Goal: Task Accomplishment & Management: Manage account settings

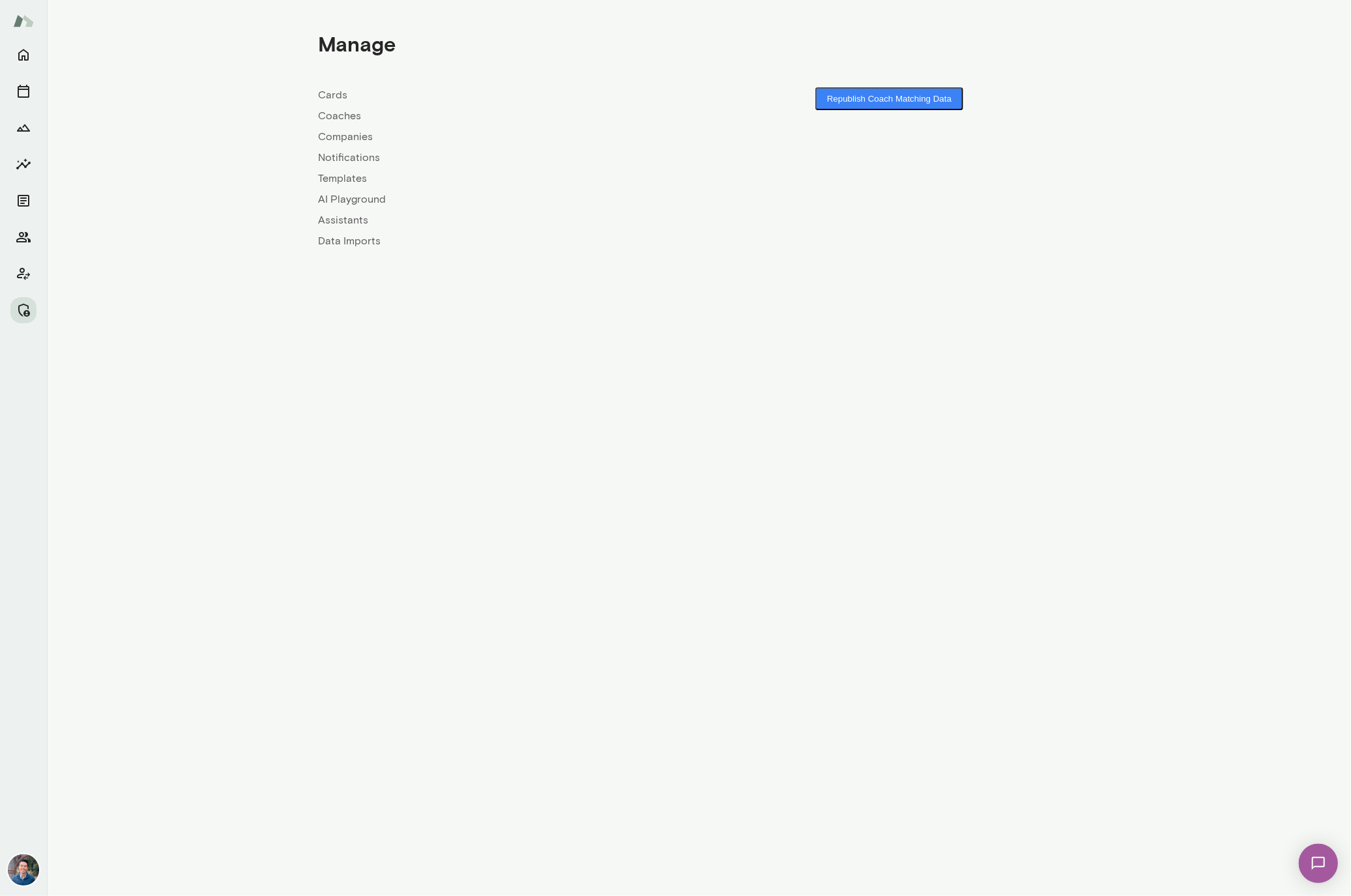
click at [336, 135] on link "Companies" at bounding box center [509, 137] width 381 height 15
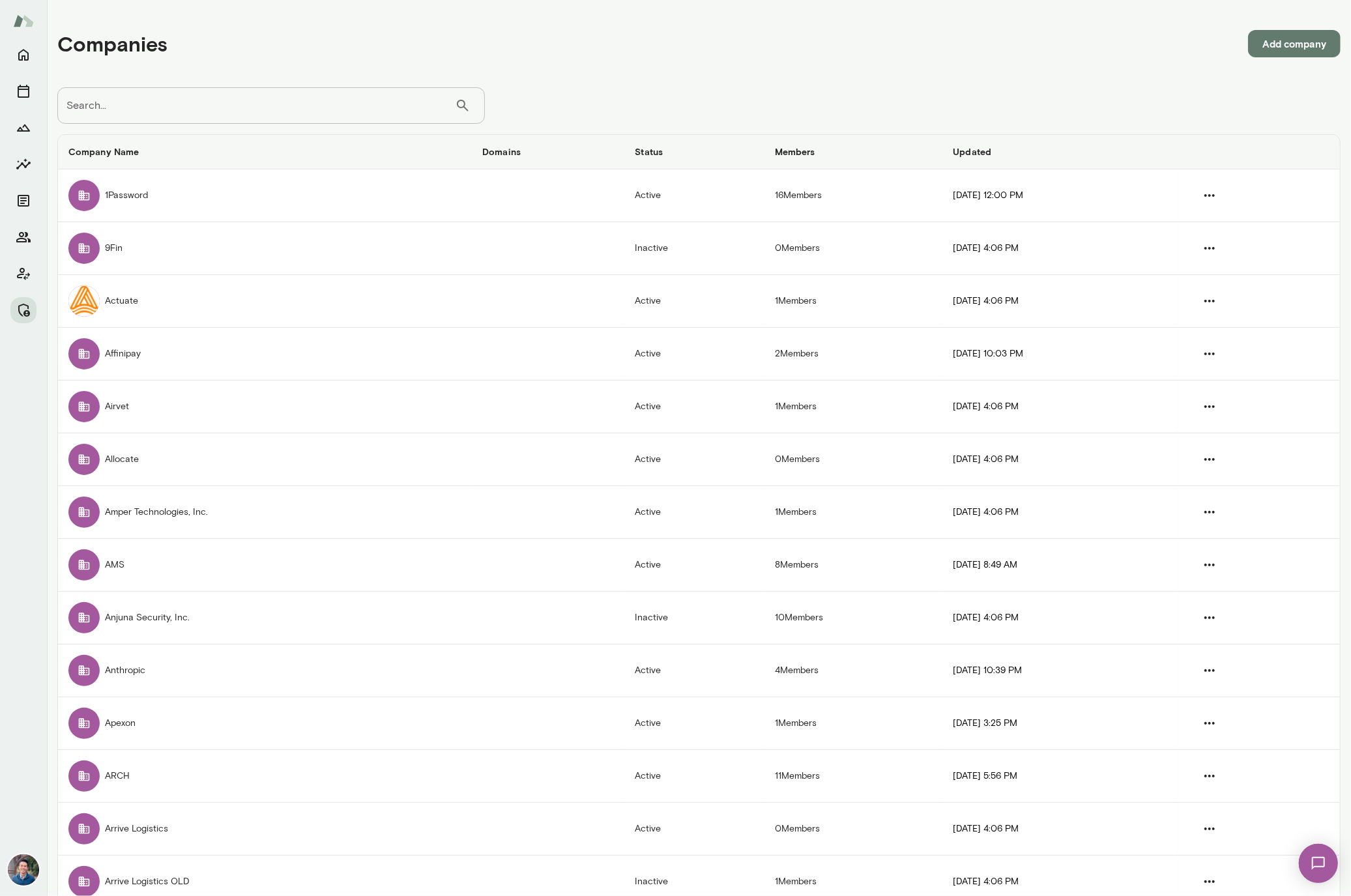
click at [146, 101] on input "Search..." at bounding box center [256, 105] width 398 height 36
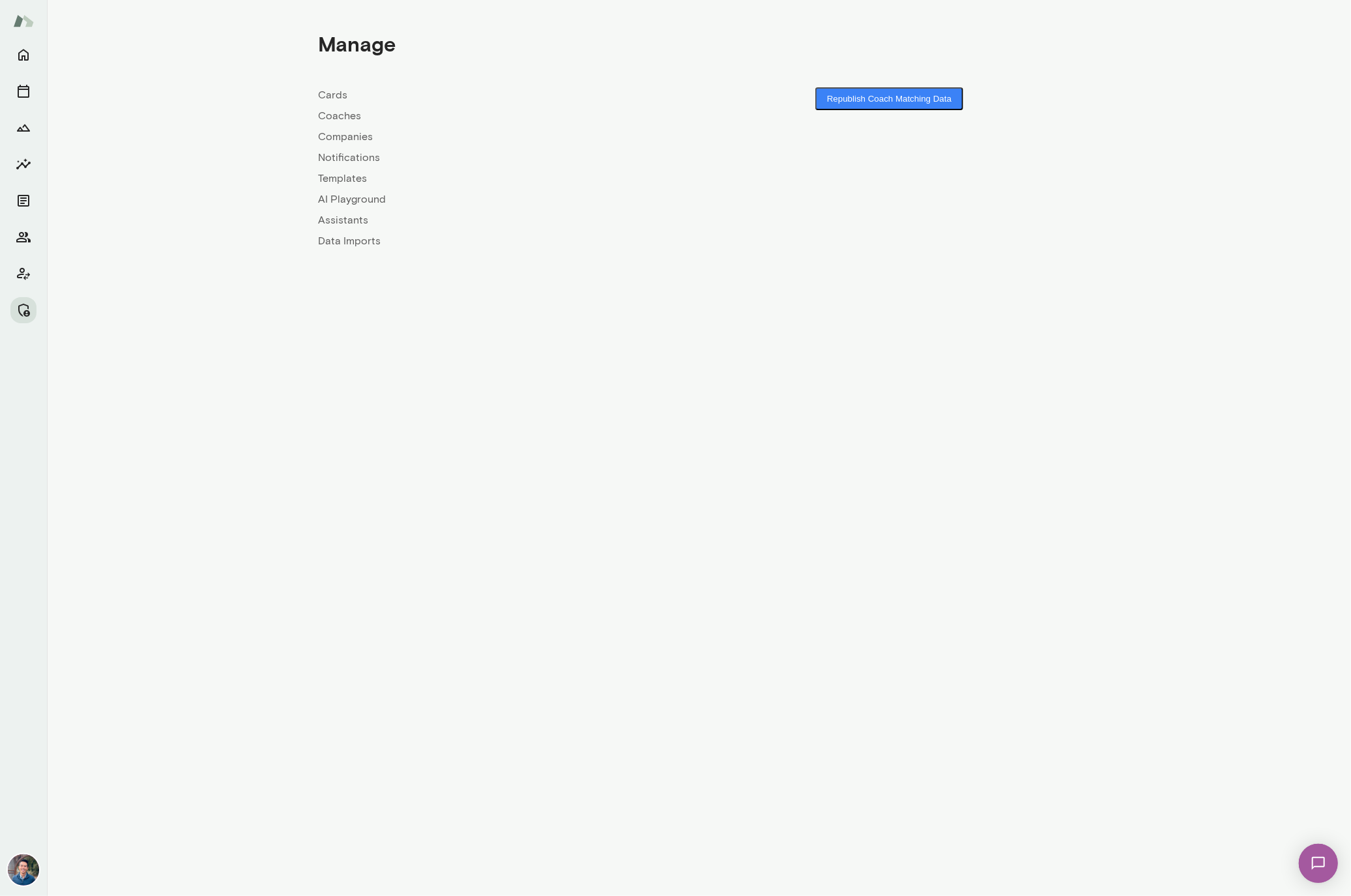
click at [337, 133] on link "Companies" at bounding box center [509, 137] width 381 height 15
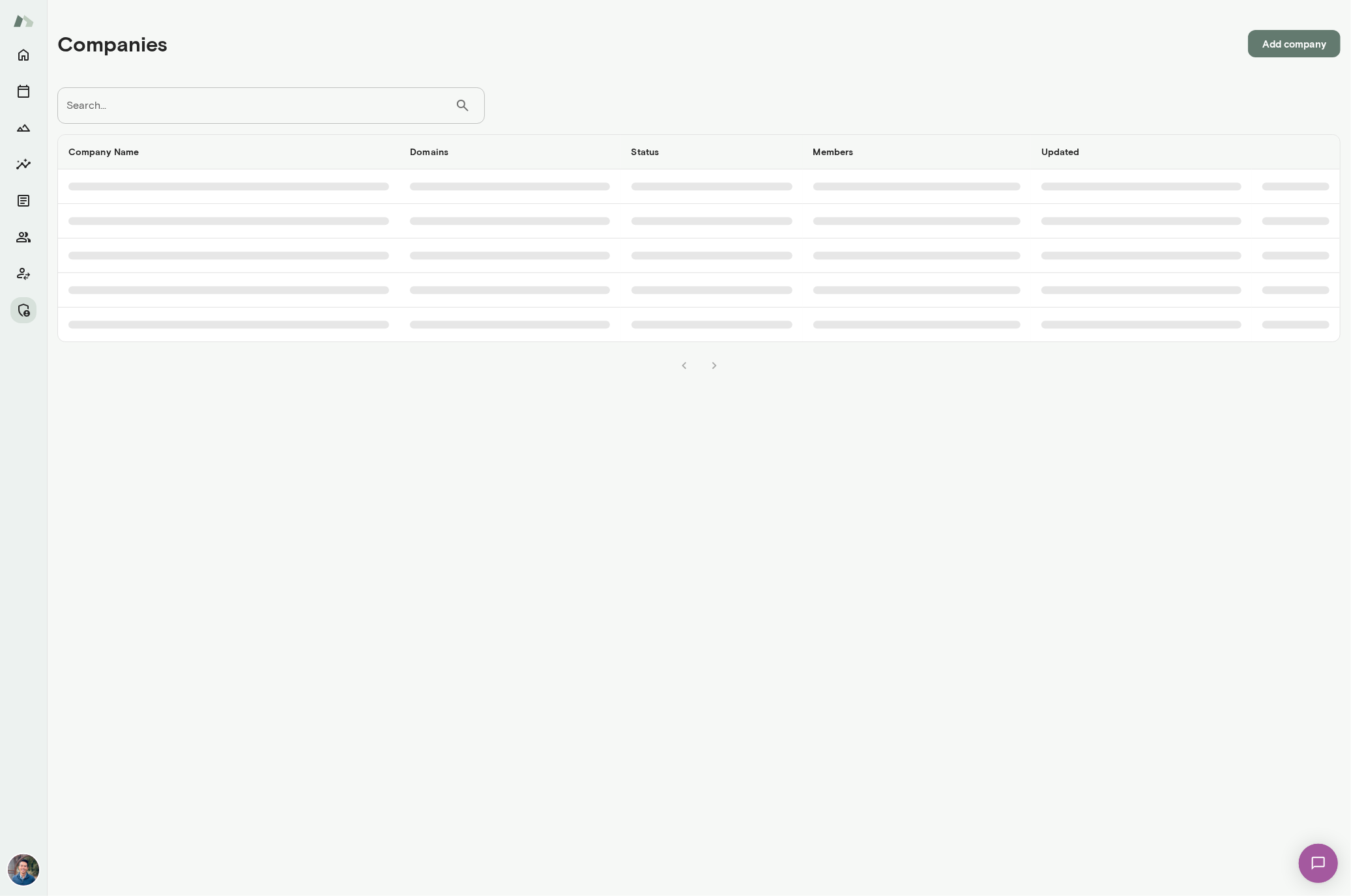
click at [338, 117] on input "Search..." at bounding box center [256, 105] width 398 height 36
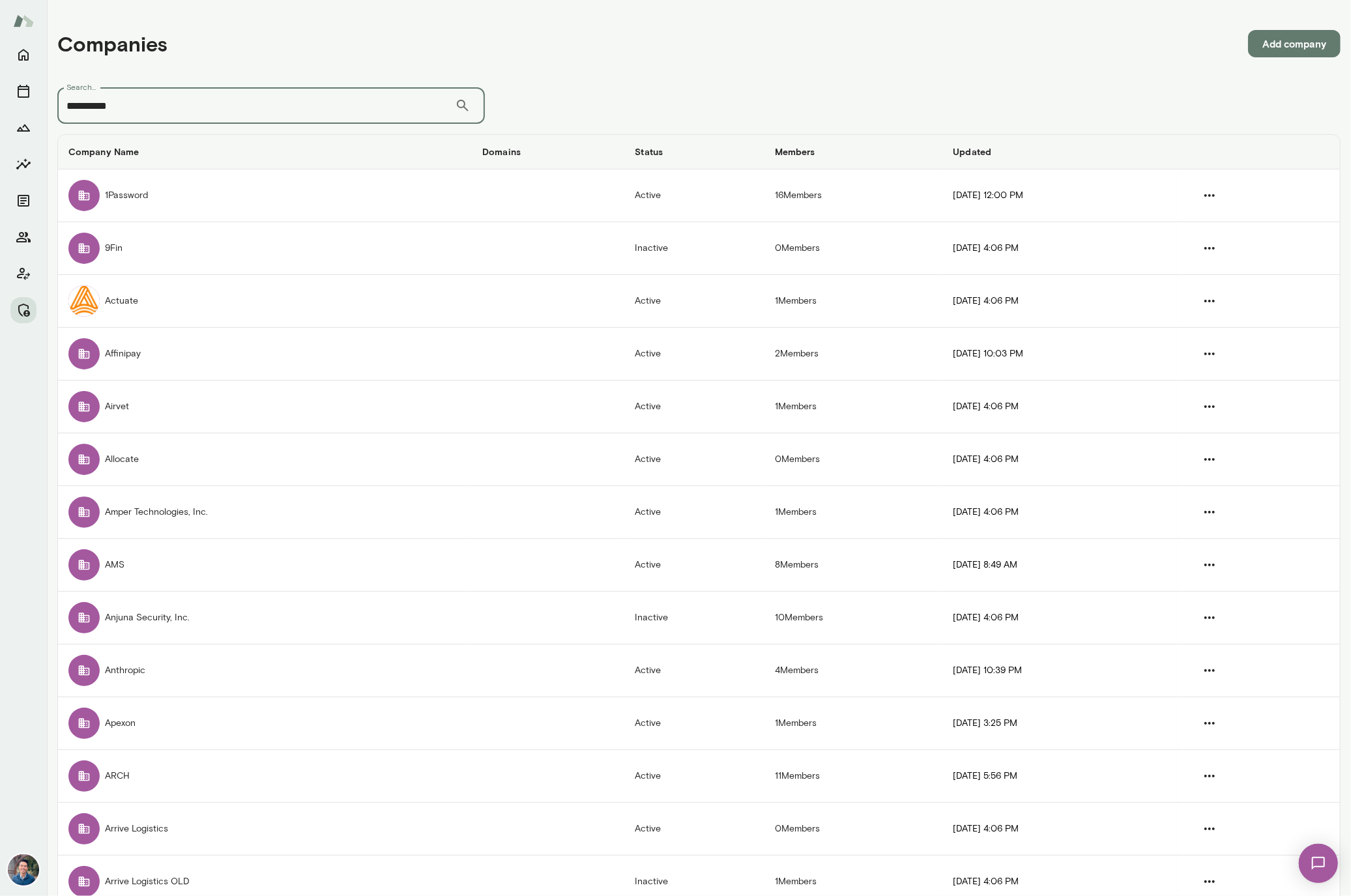
type input "**********"
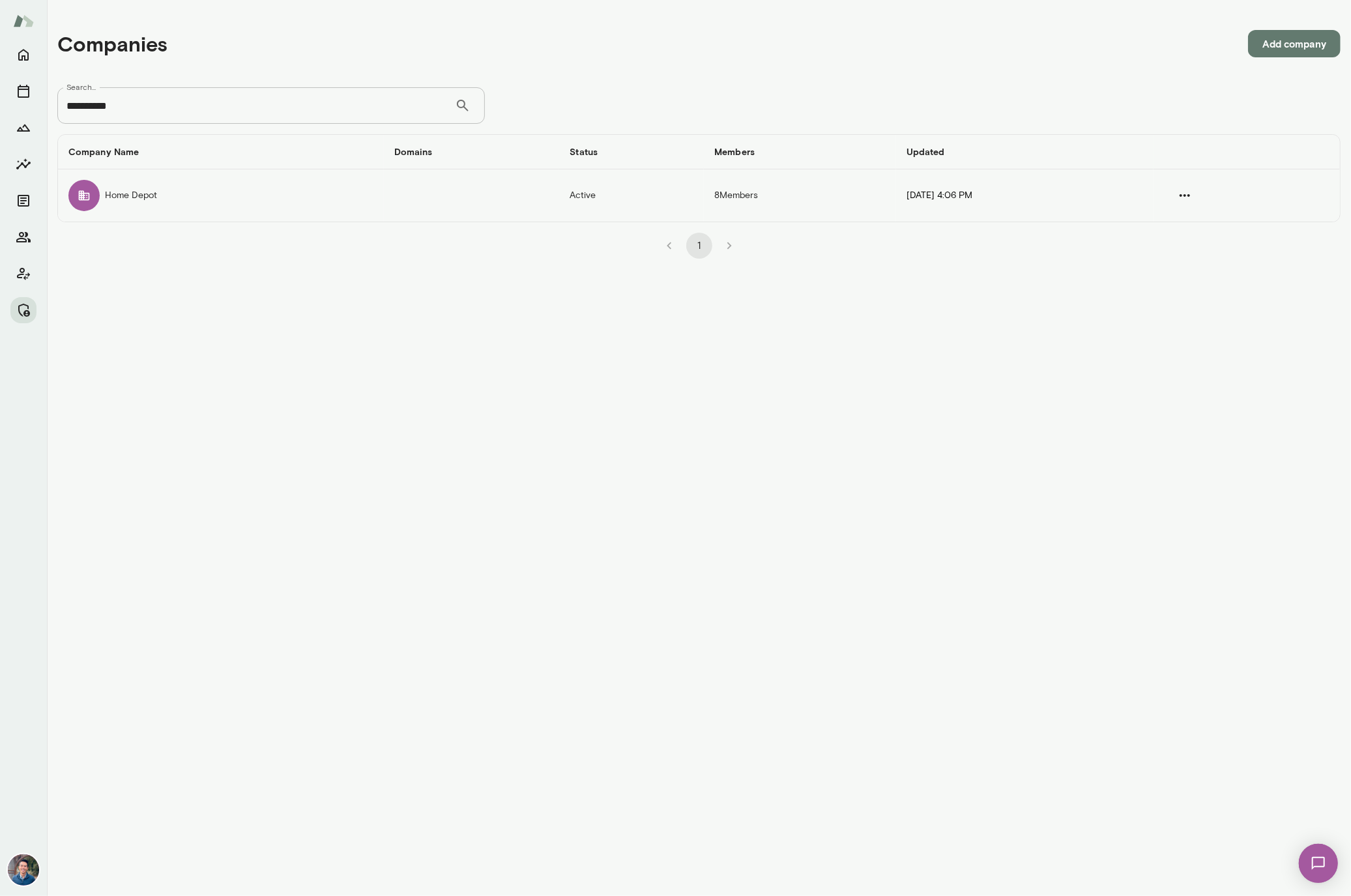
click at [158, 208] on td "Home Depot" at bounding box center [221, 195] width 326 height 53
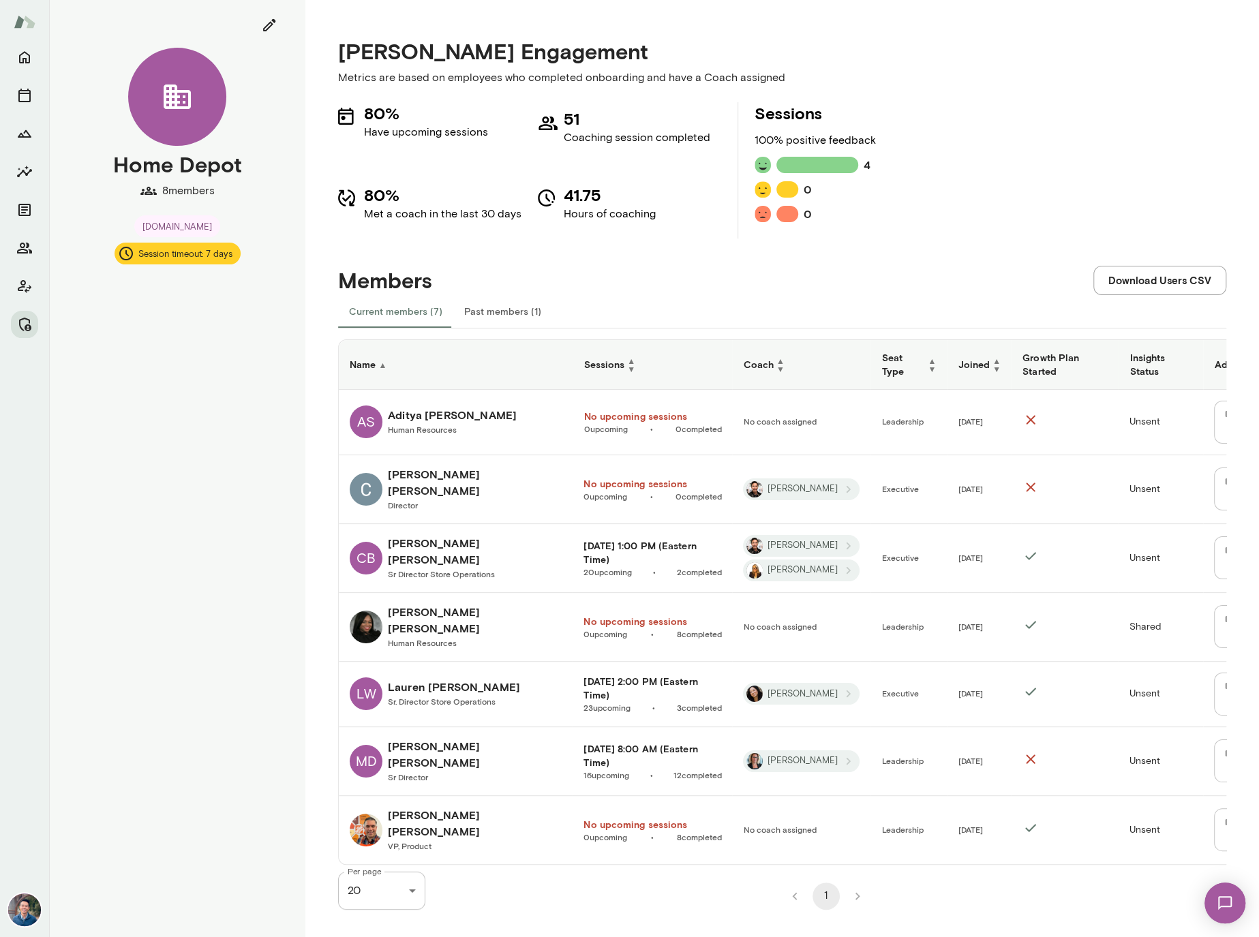
click at [456, 305] on button "Past members (1)" at bounding box center [502, 311] width 99 height 33
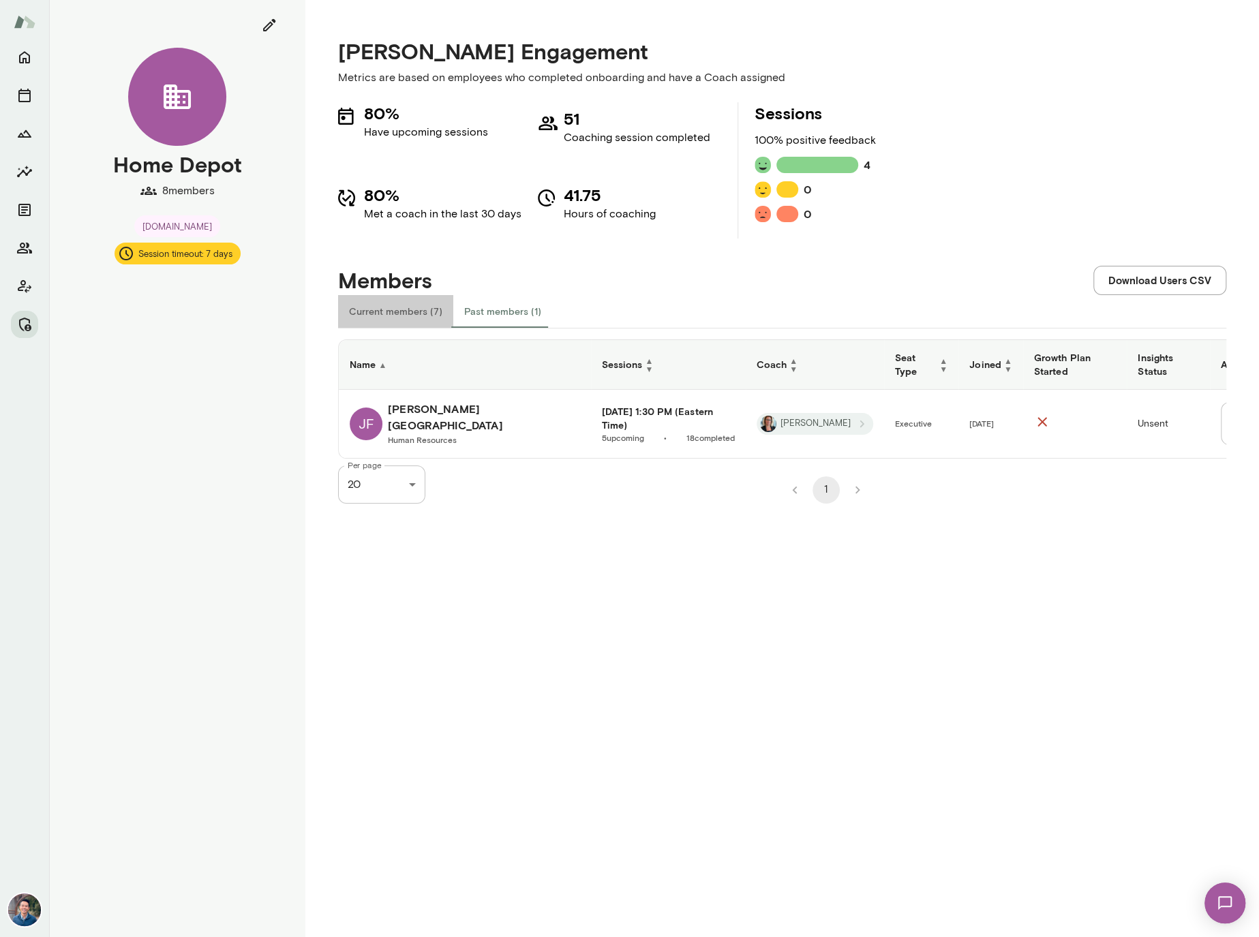
click at [414, 322] on button "Current members (7)" at bounding box center [395, 311] width 115 height 33
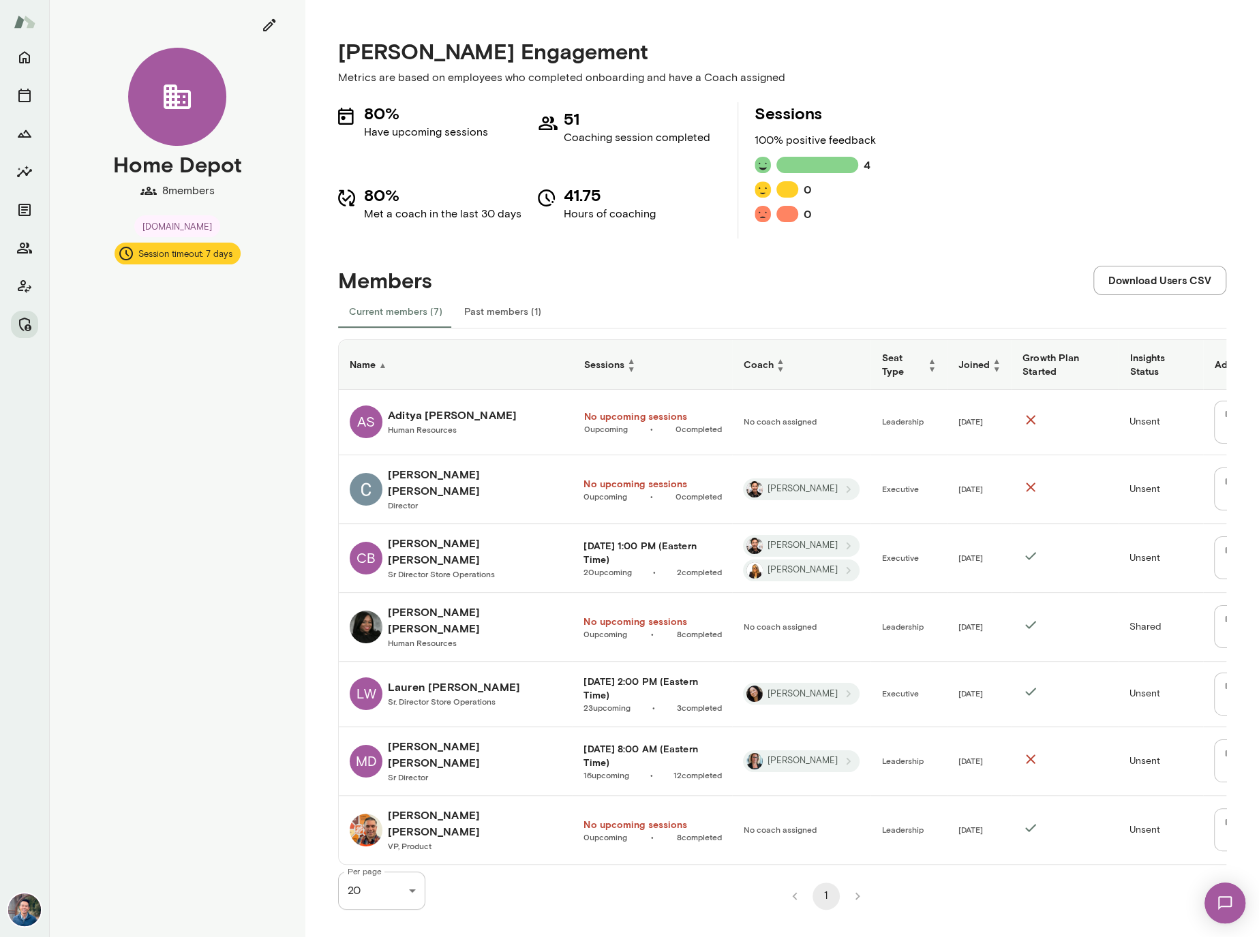
click at [546, 336] on div "Name ▲ Sessions ▲ ▼ Coach ▲ ▼ Seat Type ▲ ▼ Joined ▲ ▼ Growth Plan Started Insi…" at bounding box center [782, 619] width 888 height 581
click at [440, 607] on h6 "Dee Crawford" at bounding box center [475, 620] width 174 height 33
click at [404, 841] on span "VP, Product" at bounding box center [410, 846] width 44 height 10
click at [393, 407] on h6 "Aditya Sonawane" at bounding box center [452, 415] width 129 height 16
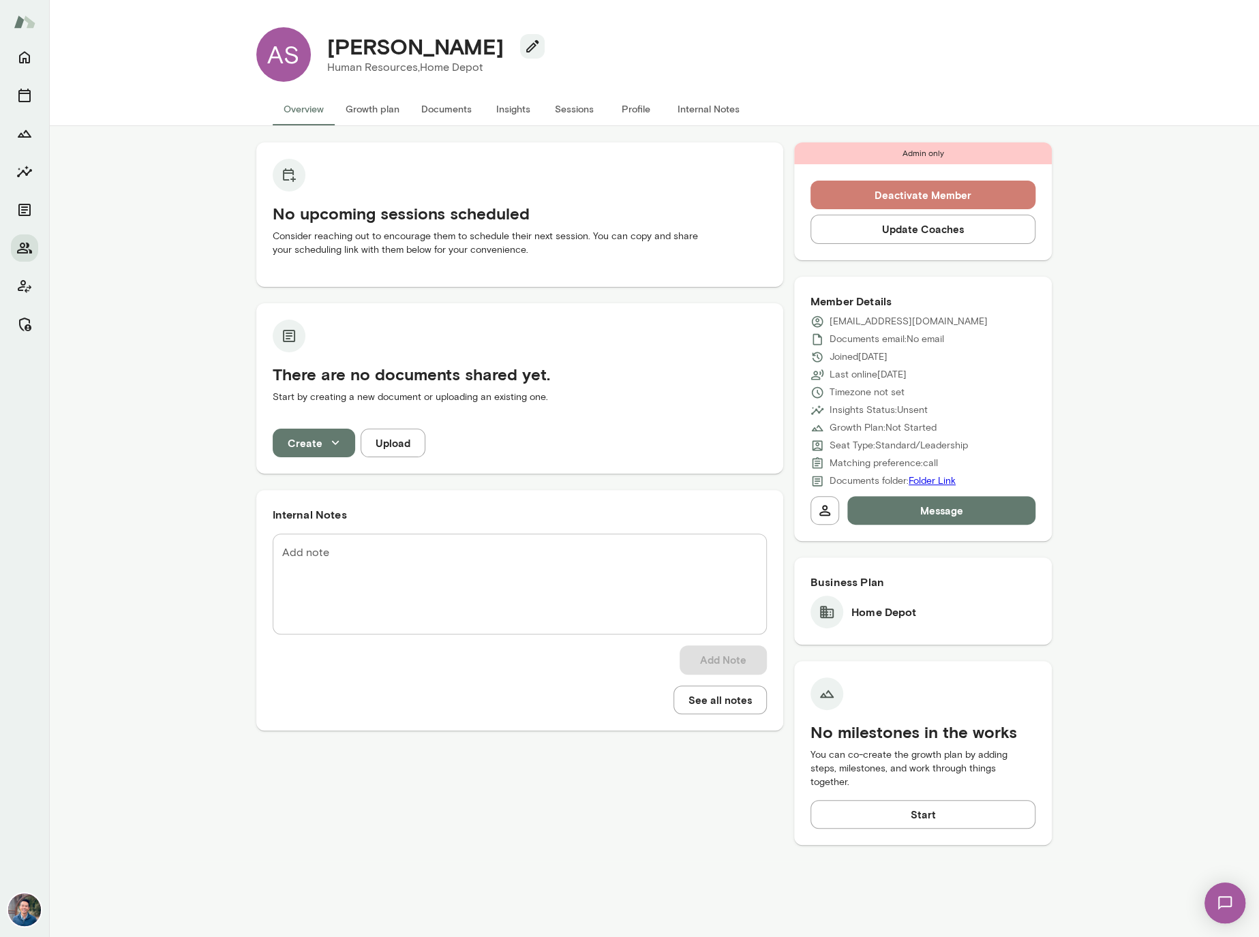
click at [847, 196] on button "Deactivate Member" at bounding box center [923, 195] width 226 height 29
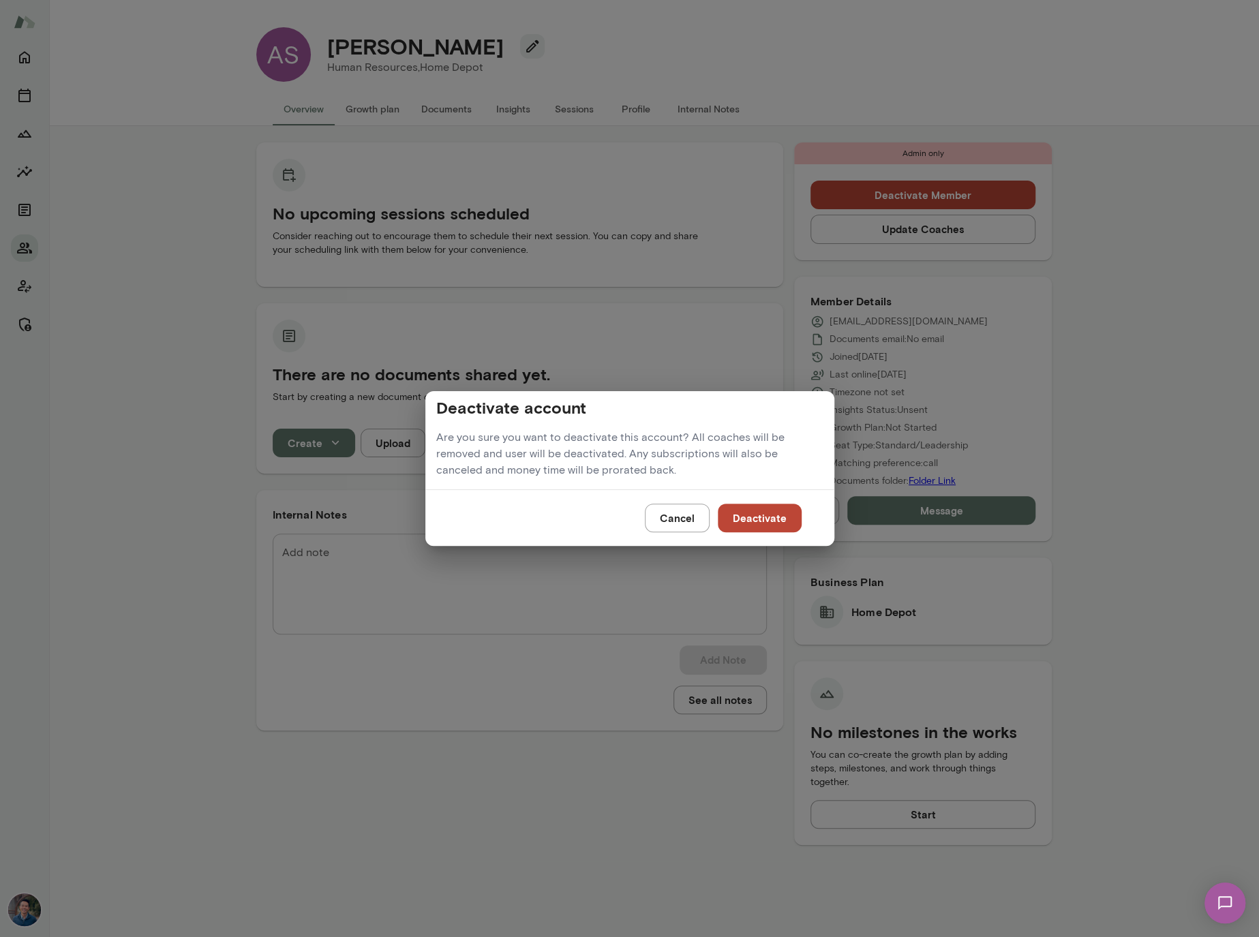
click at [753, 517] on button "Deactivate" at bounding box center [760, 518] width 84 height 29
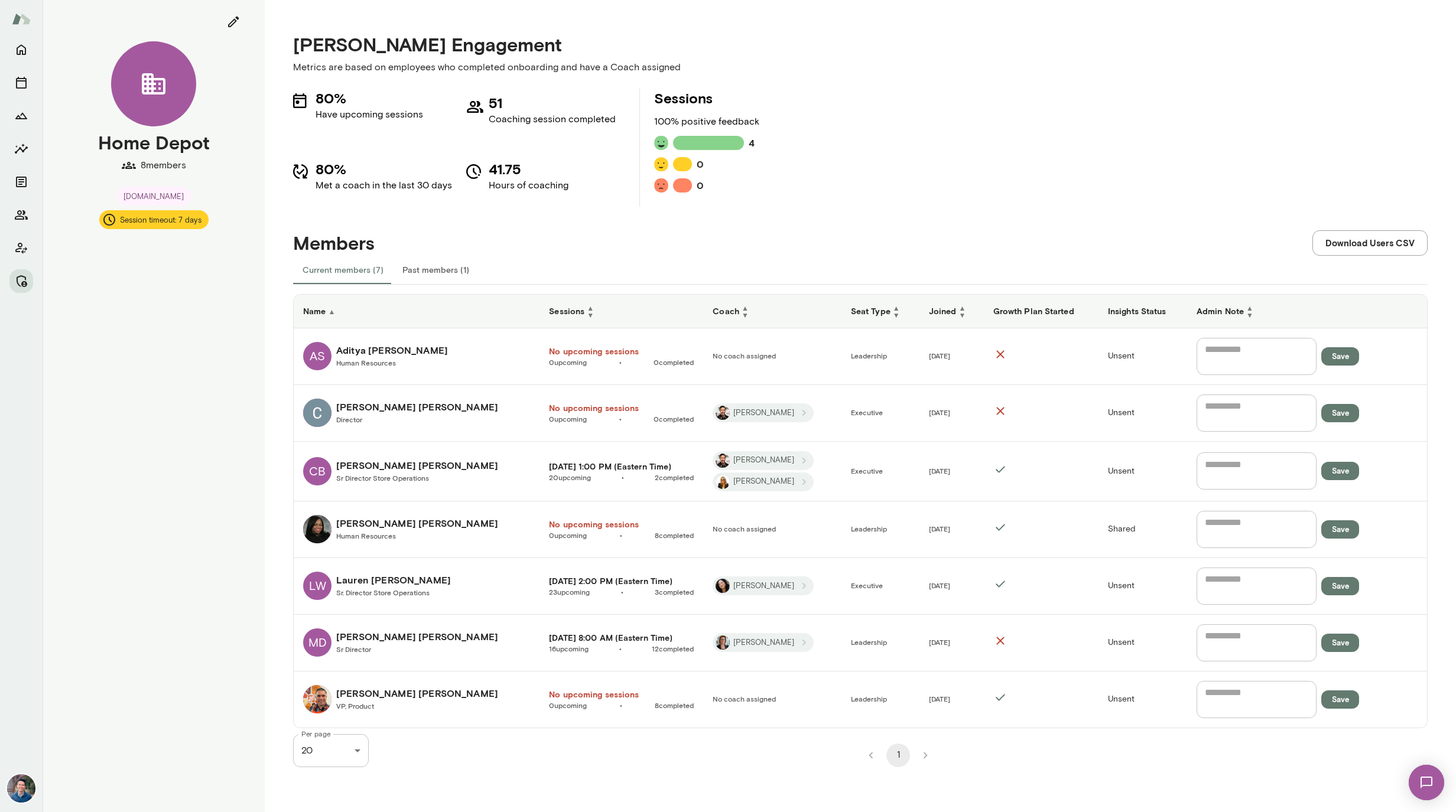
click at [877, 155] on div "80% Have upcoming sessions 51 Coaching session completed 80% Met a coach in the…" at bounding box center [860, 147] width 1134 height 118
click at [383, 415] on div "[PERSON_NAME] Director" at bounding box center [417, 412] width 162 height 26
